Goal: Information Seeking & Learning: Learn about a topic

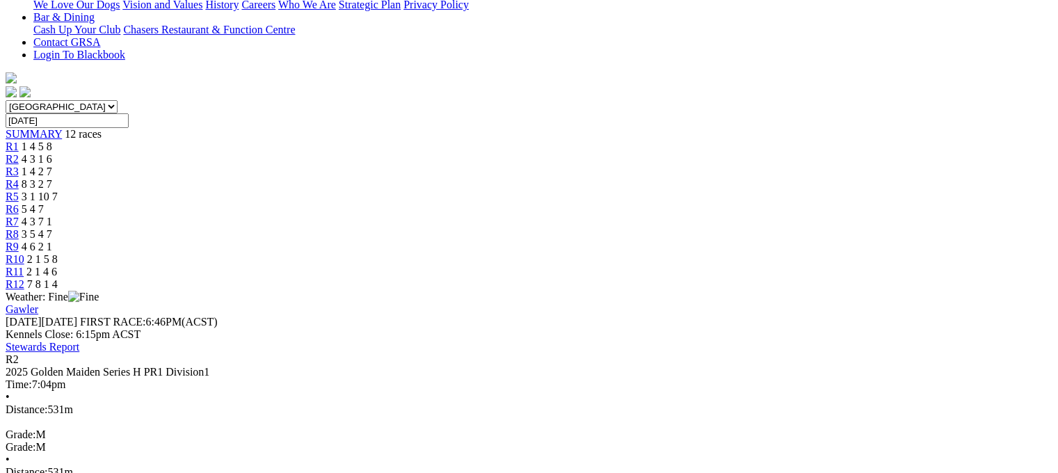
scroll to position [360, 0]
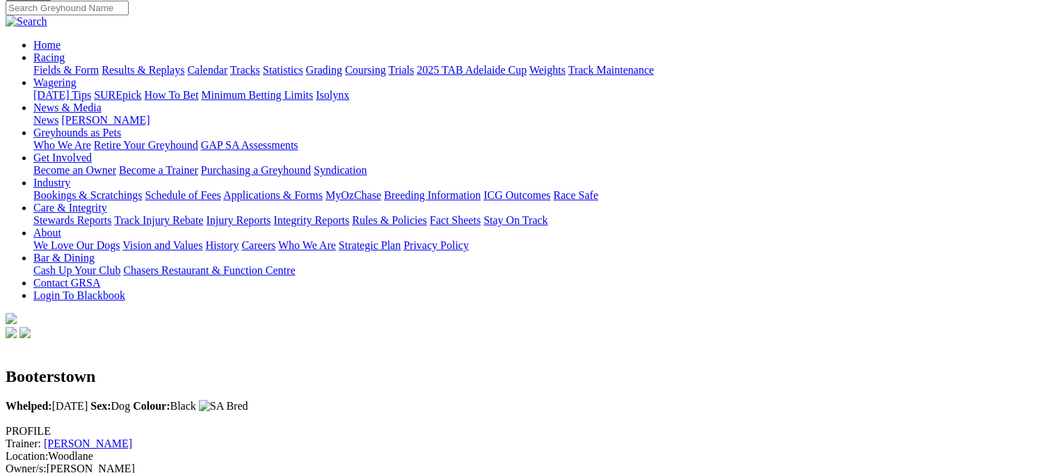
scroll to position [116, 0]
